Goal: Find specific page/section: Find specific page/section

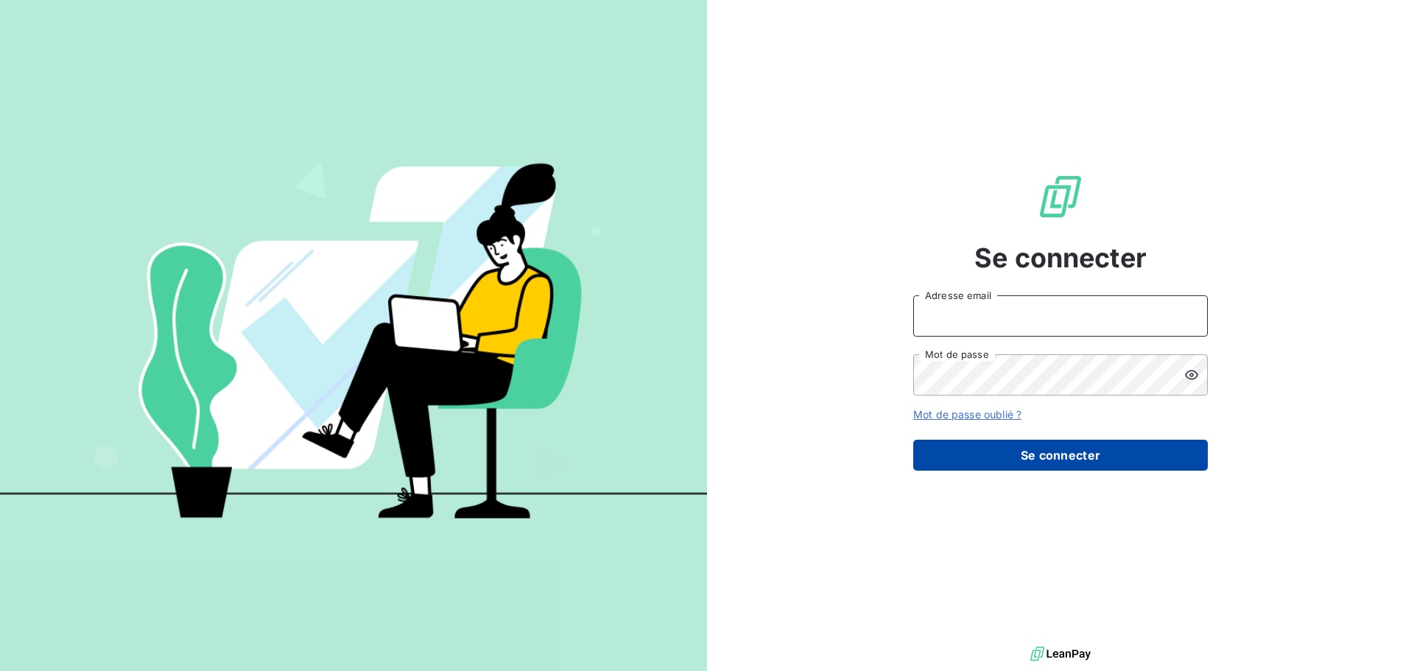
type input "[EMAIL_ADDRESS][DOMAIN_NAME]"
click at [1055, 452] on button "Se connecter" at bounding box center [1060, 455] width 295 height 31
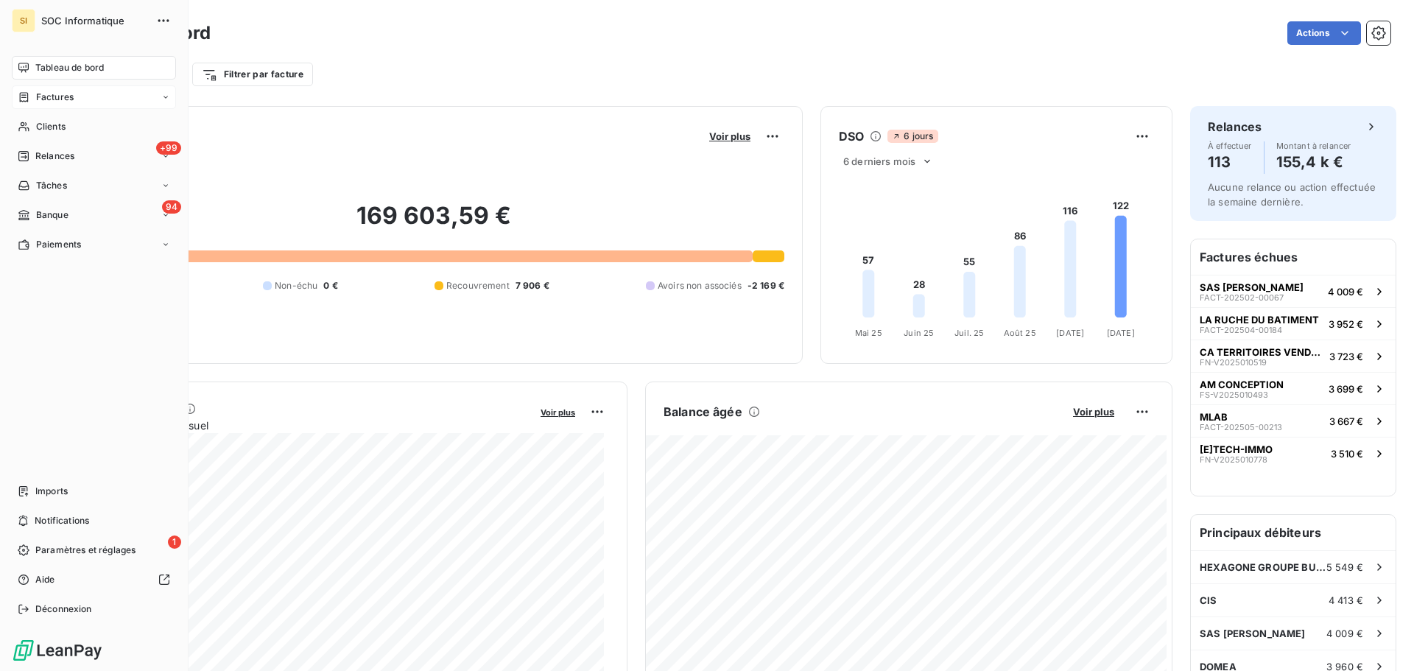
click at [29, 97] on icon at bounding box center [24, 97] width 13 height 12
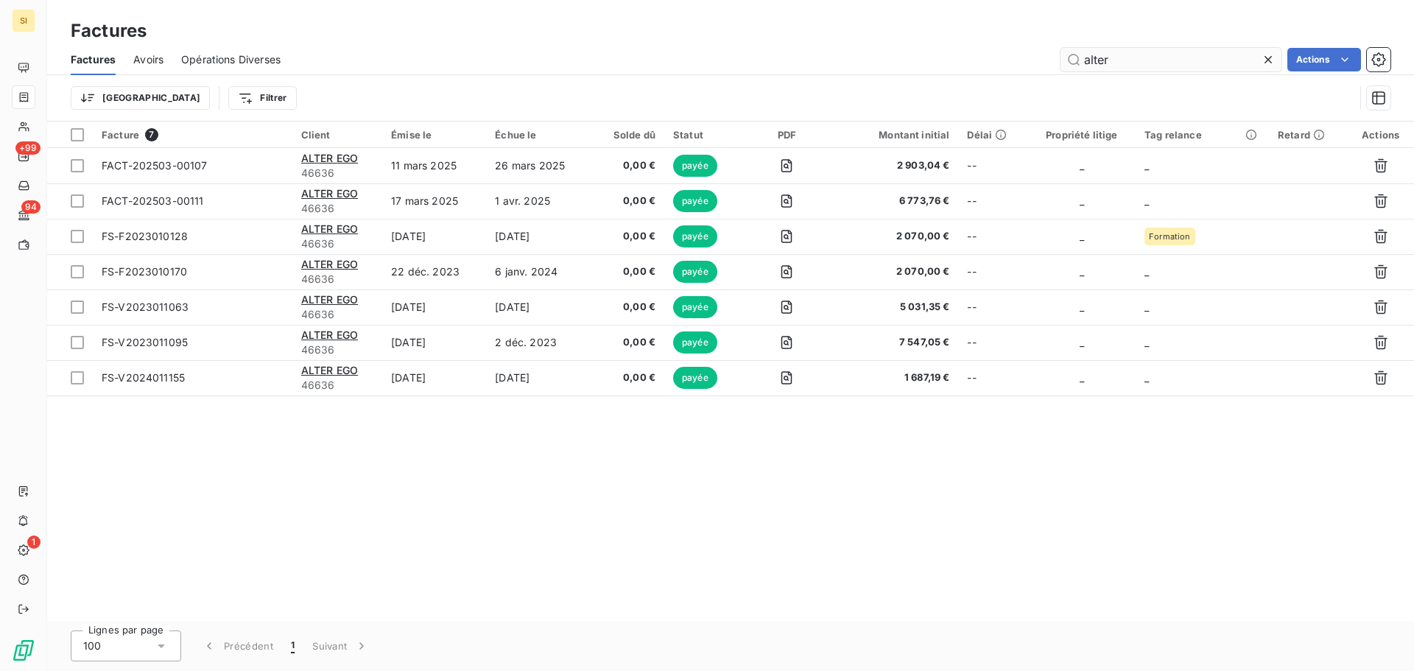
click at [1211, 55] on input "alter" at bounding box center [1171, 60] width 221 height 24
type input "cjc"
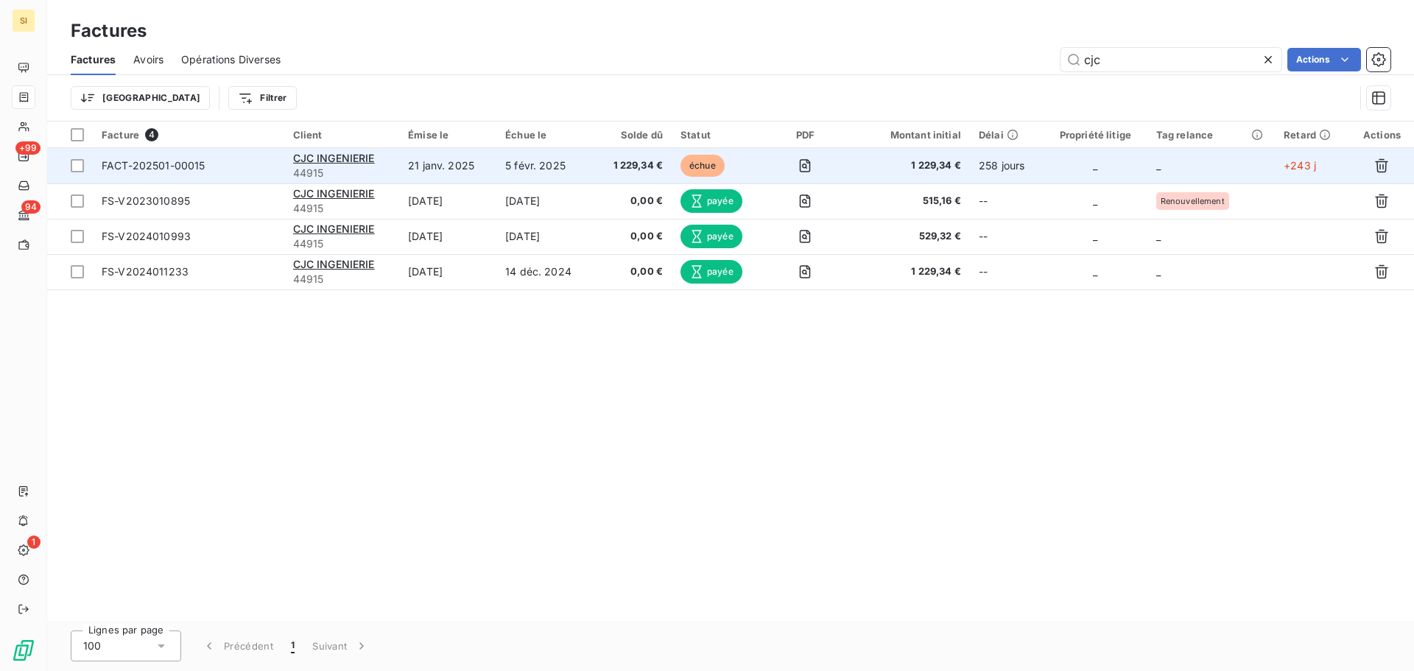
click at [558, 167] on td "5 févr. 2025" at bounding box center [545, 165] width 97 height 35
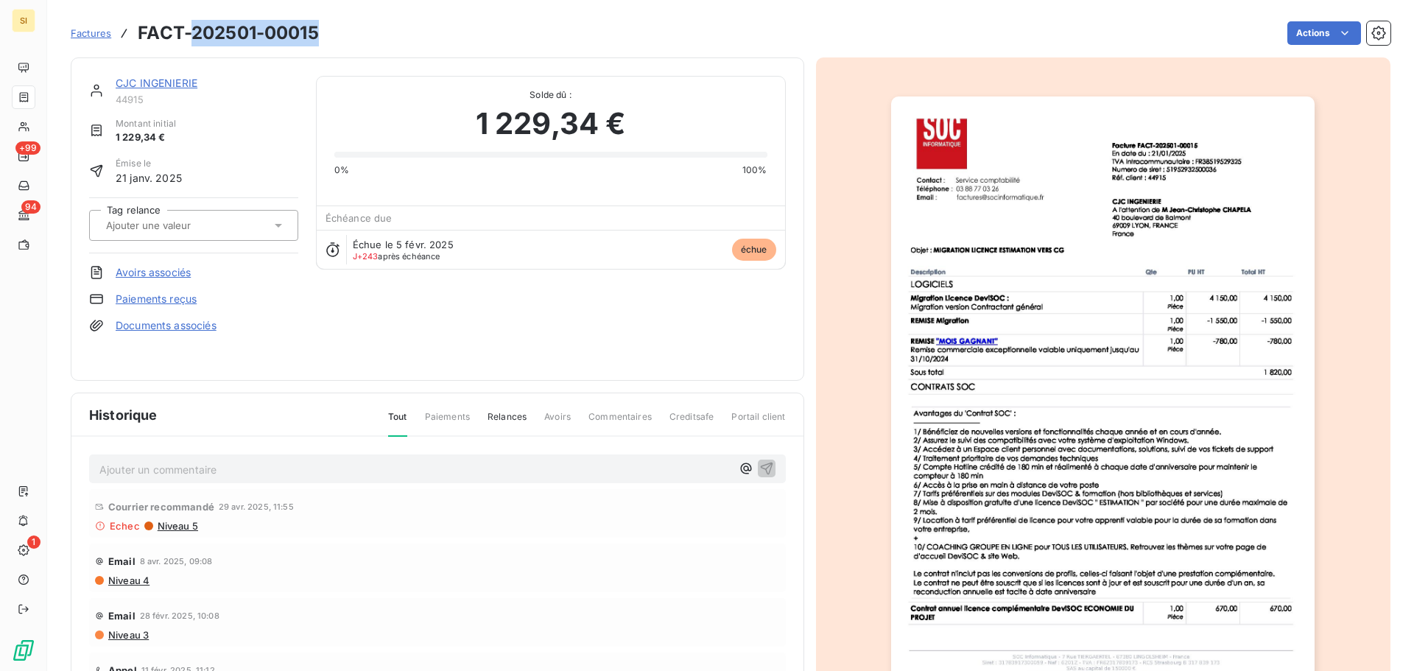
drag, startPoint x: 328, startPoint y: 35, endPoint x: 194, endPoint y: 42, distance: 133.5
click at [194, 42] on div "Factures FACT-202501-00015 Actions" at bounding box center [731, 33] width 1320 height 31
copy h3 "202501-00015"
click at [88, 38] on span "Factures" at bounding box center [91, 33] width 41 height 12
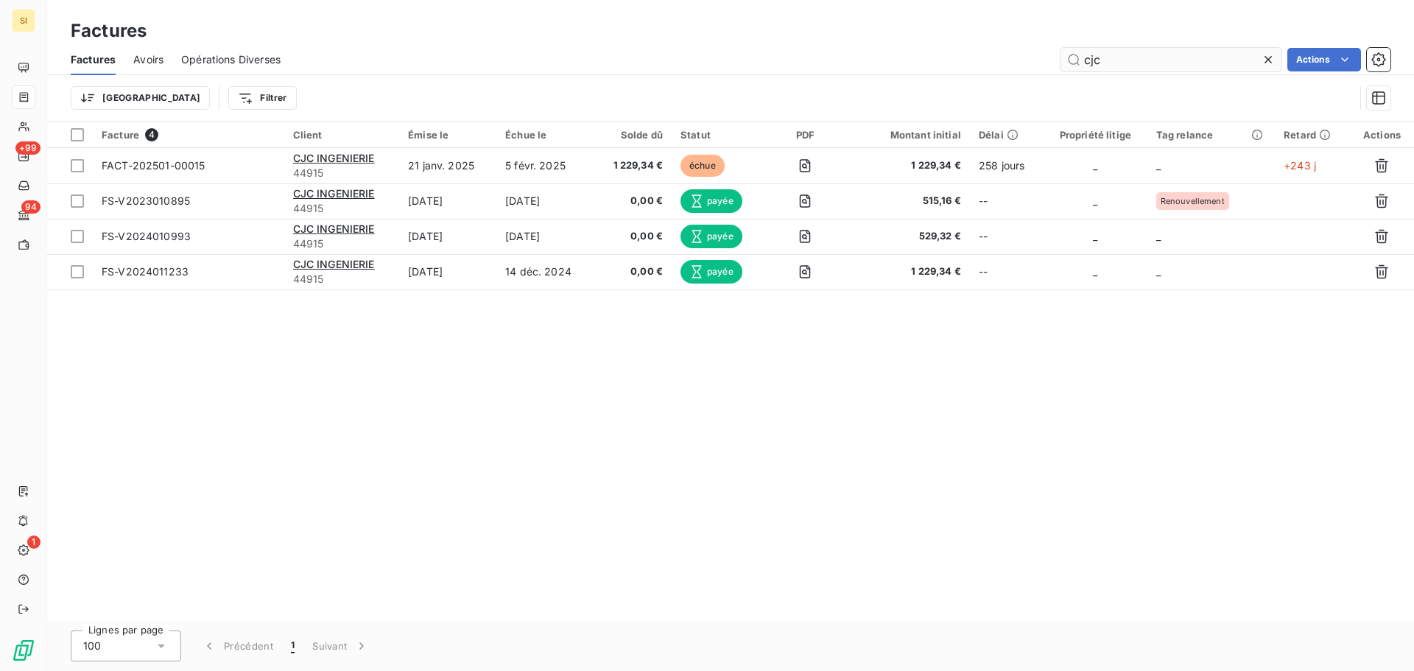
click at [1137, 64] on input "cjc" at bounding box center [1171, 60] width 221 height 24
type input "oppo"
